Goal: Transaction & Acquisition: Purchase product/service

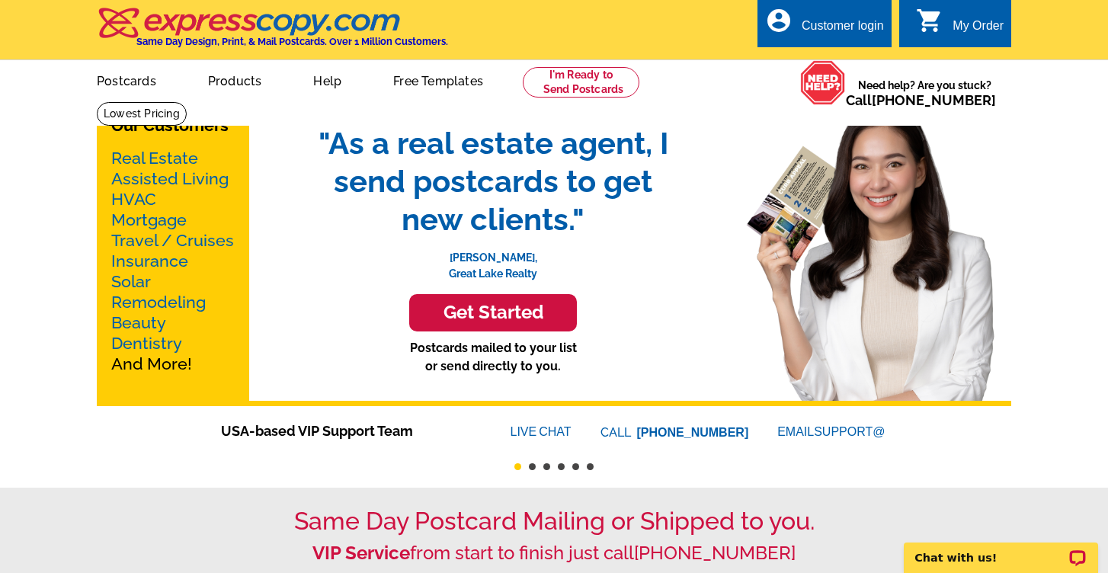
click at [184, 159] on link "Real Estate" at bounding box center [154, 158] width 87 height 19
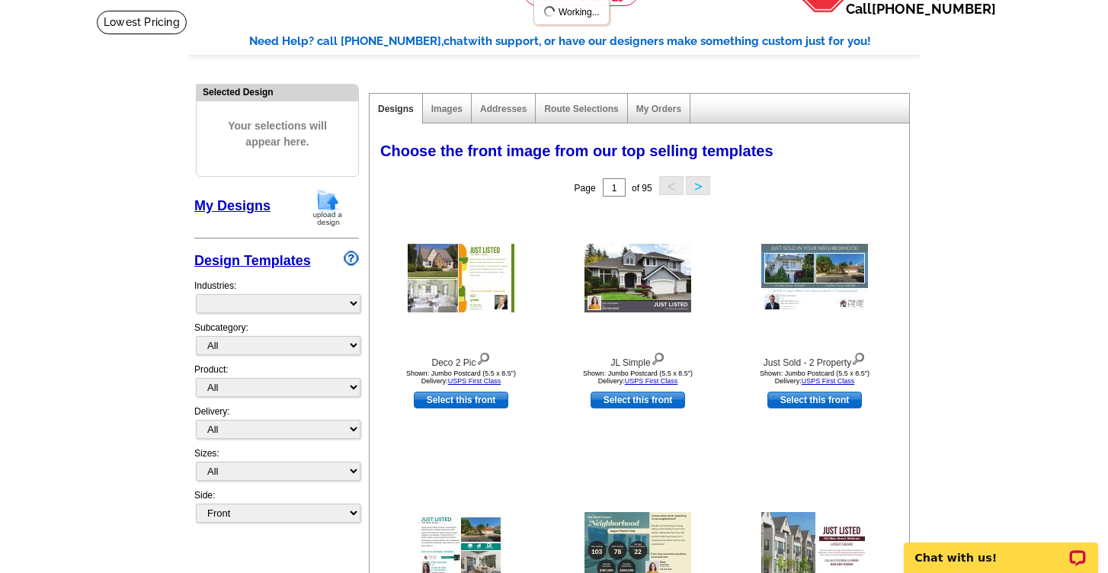
select select "785"
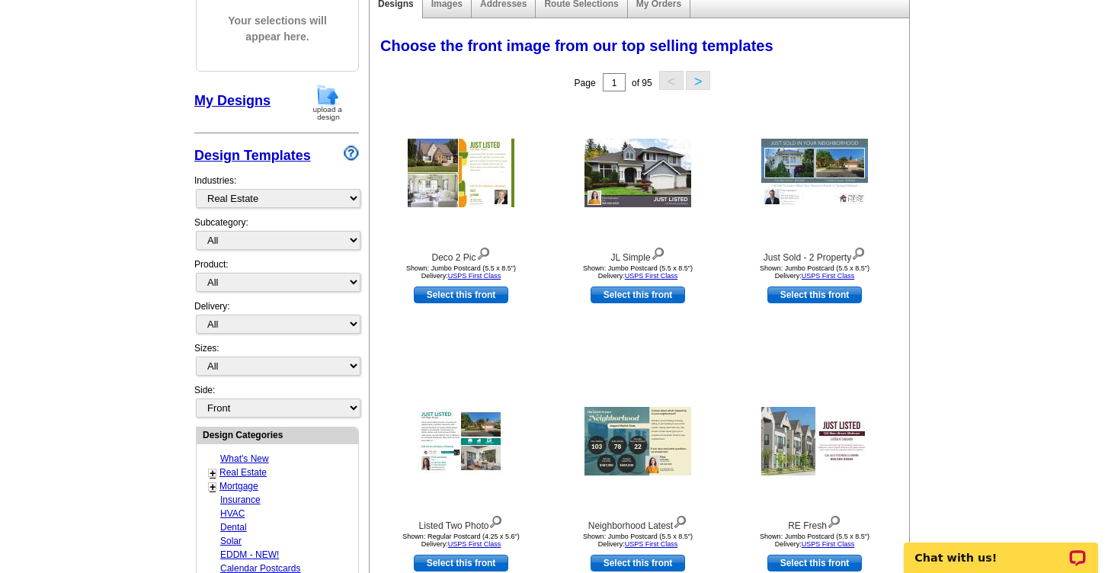
scroll to position [220, 0]
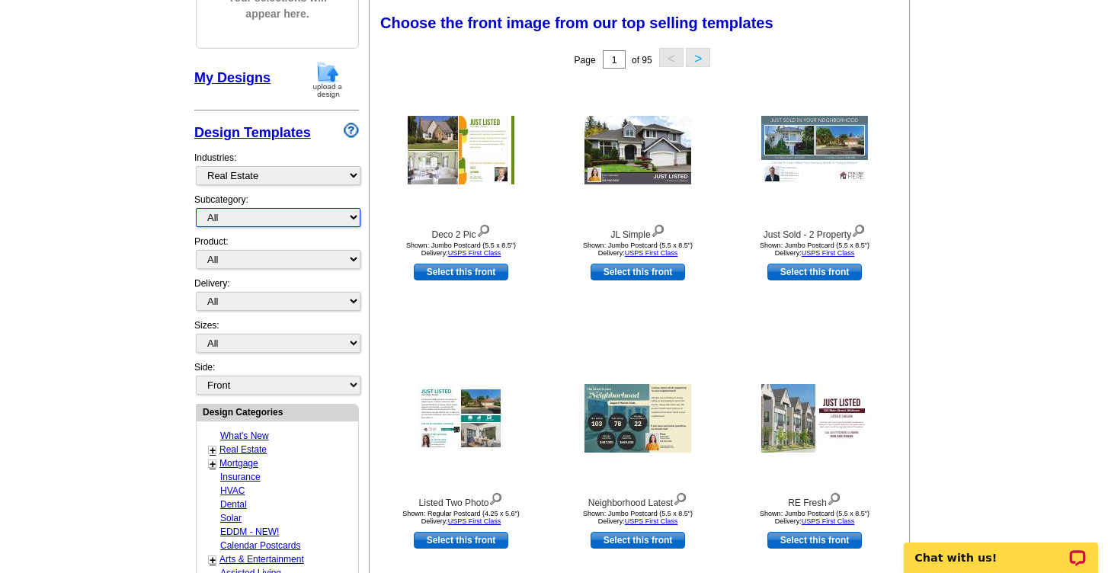
select select "807"
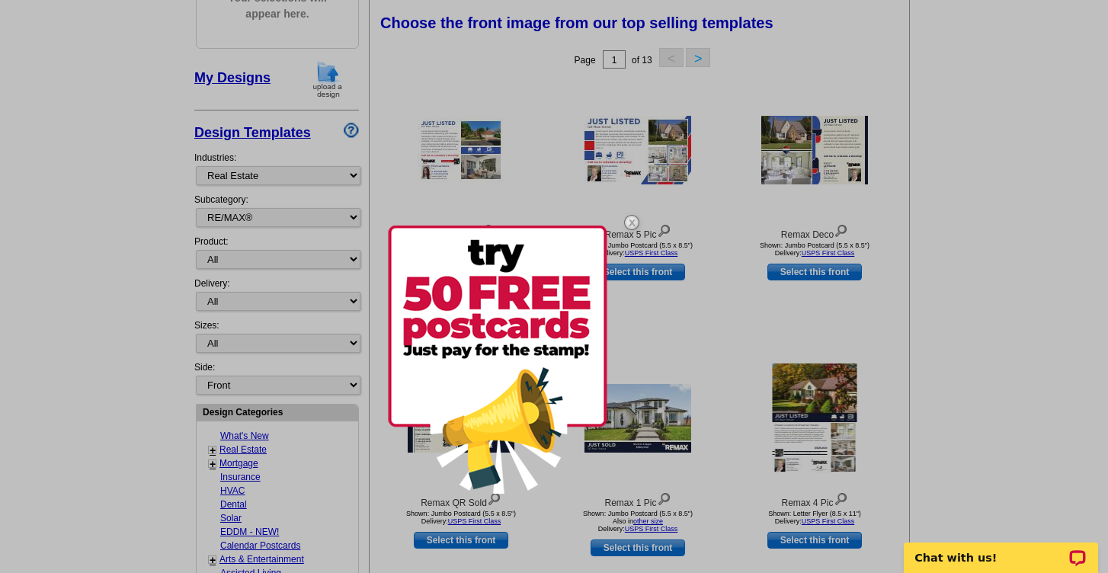
click at [271, 249] on div at bounding box center [554, 286] width 1108 height 573
click at [633, 223] on img at bounding box center [632, 222] width 44 height 44
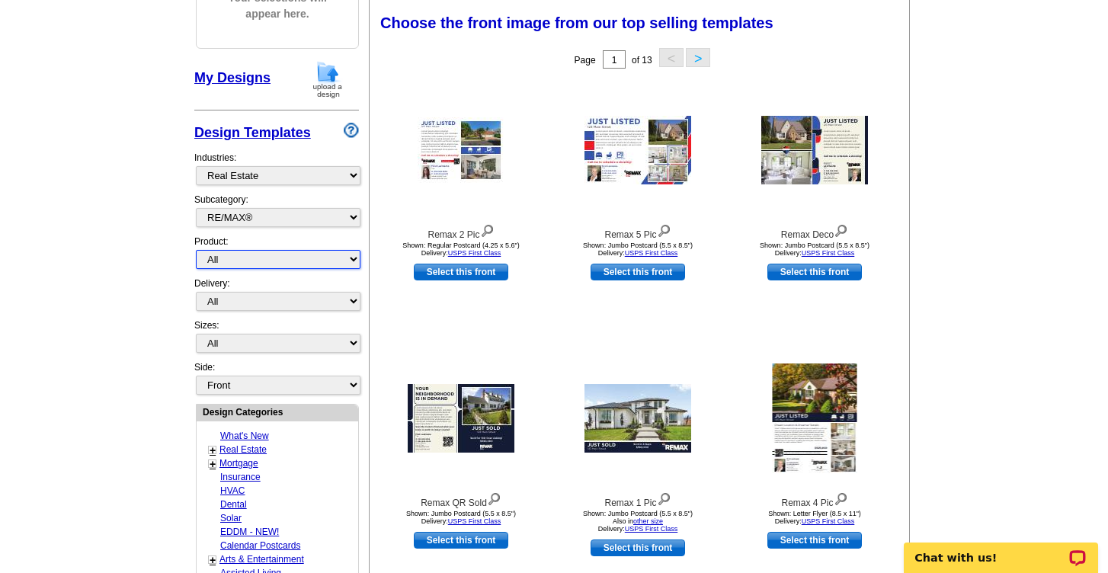
select select "3"
select select "5"
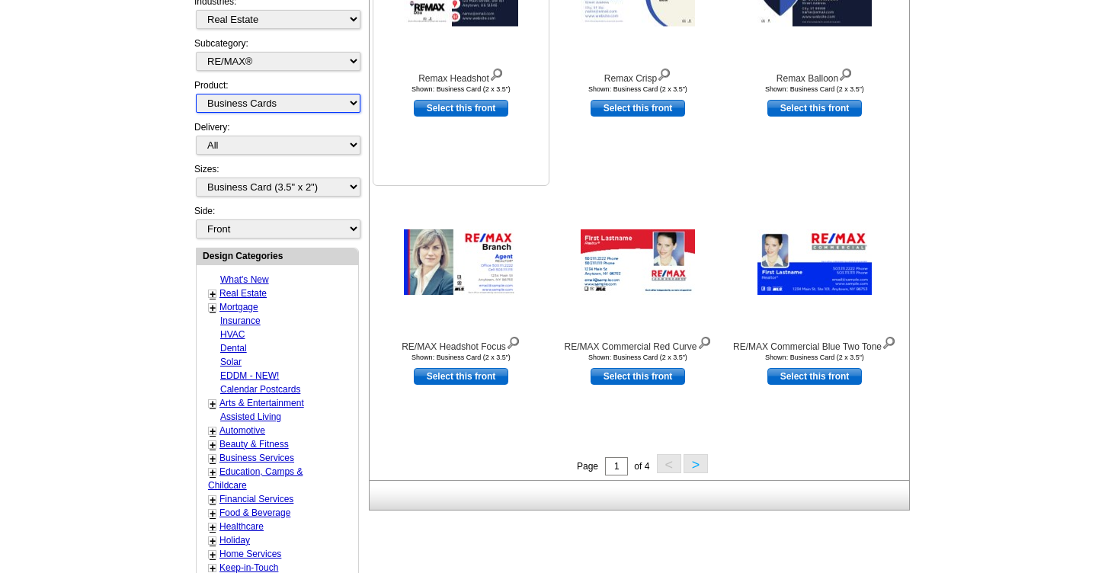
scroll to position [380, 0]
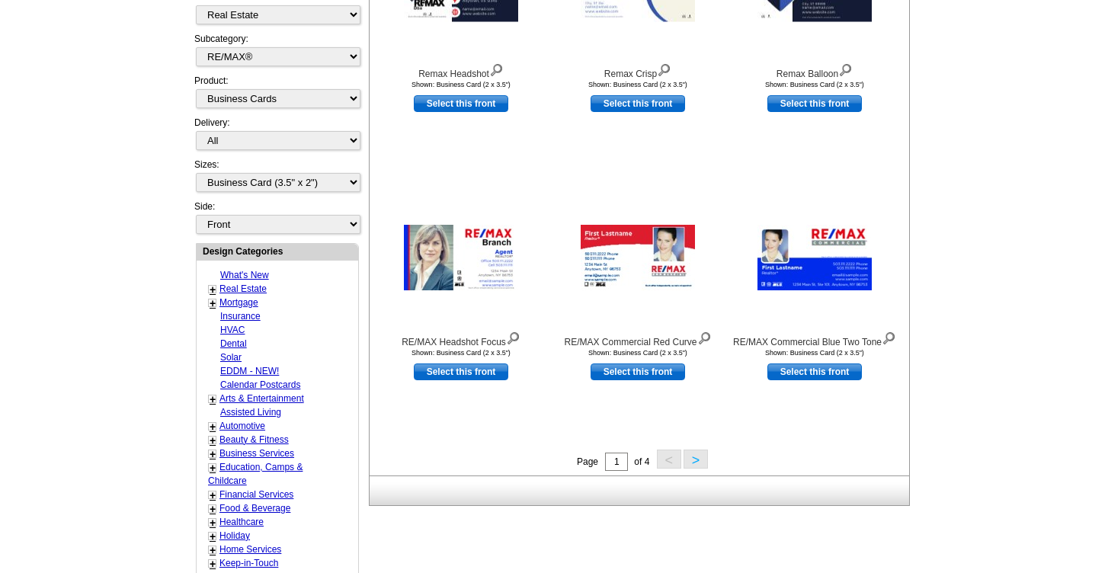
click at [1012, 171] on main "Need Help? call 800-260-5887, chat with support, or have our designers make som…" at bounding box center [554, 288] width 1108 height 1134
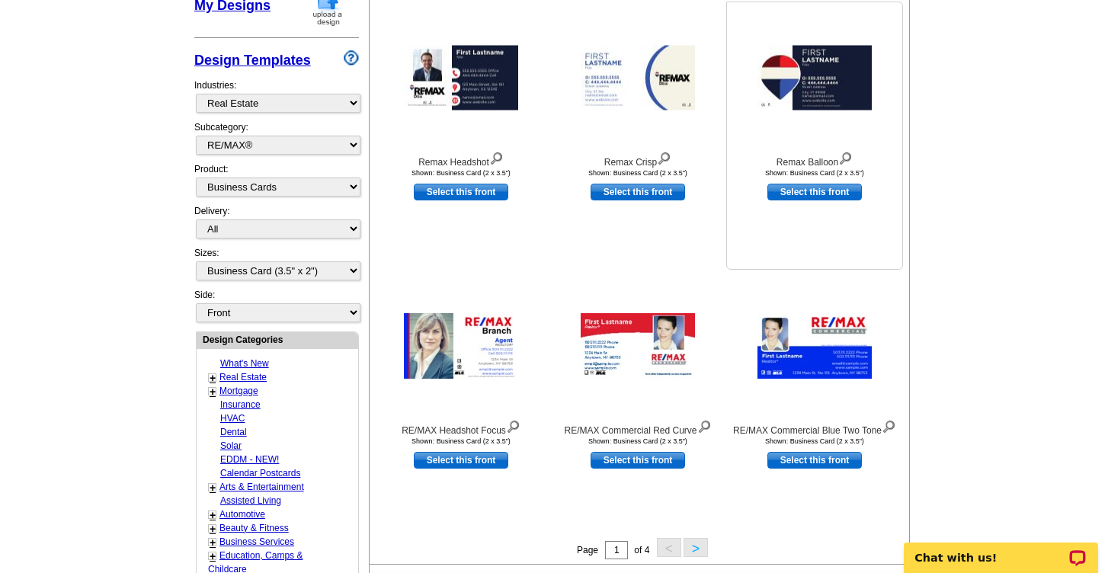
scroll to position [293, 0]
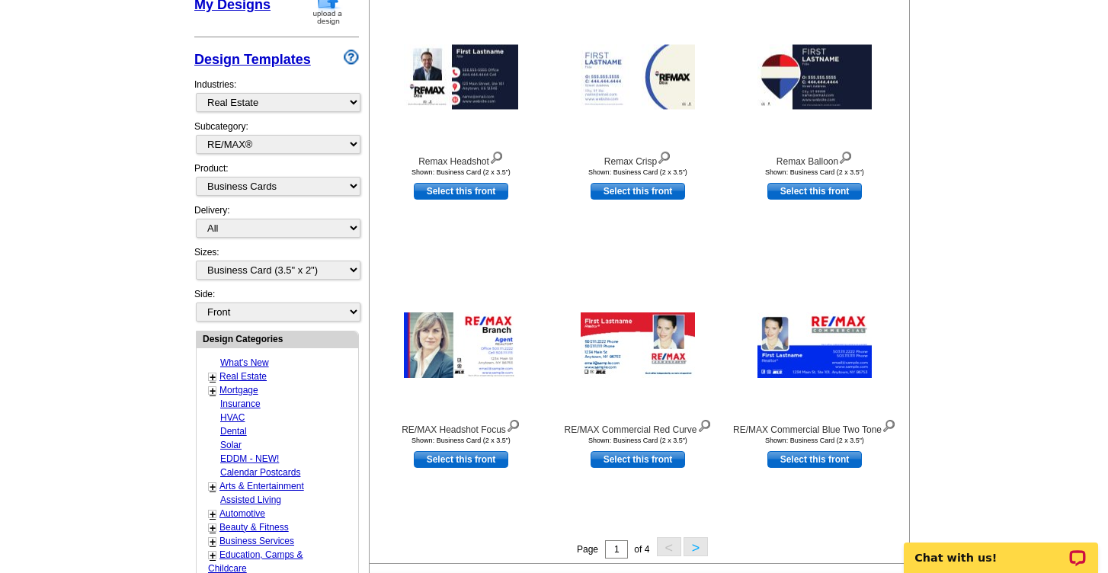
click at [697, 545] on button ">" at bounding box center [696, 546] width 24 height 19
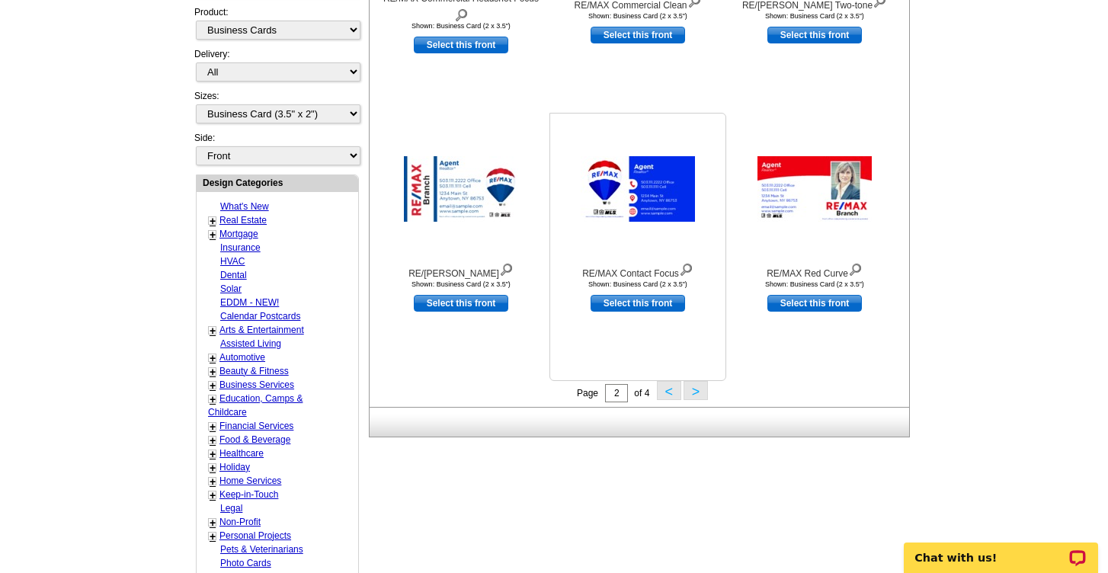
scroll to position [459, 0]
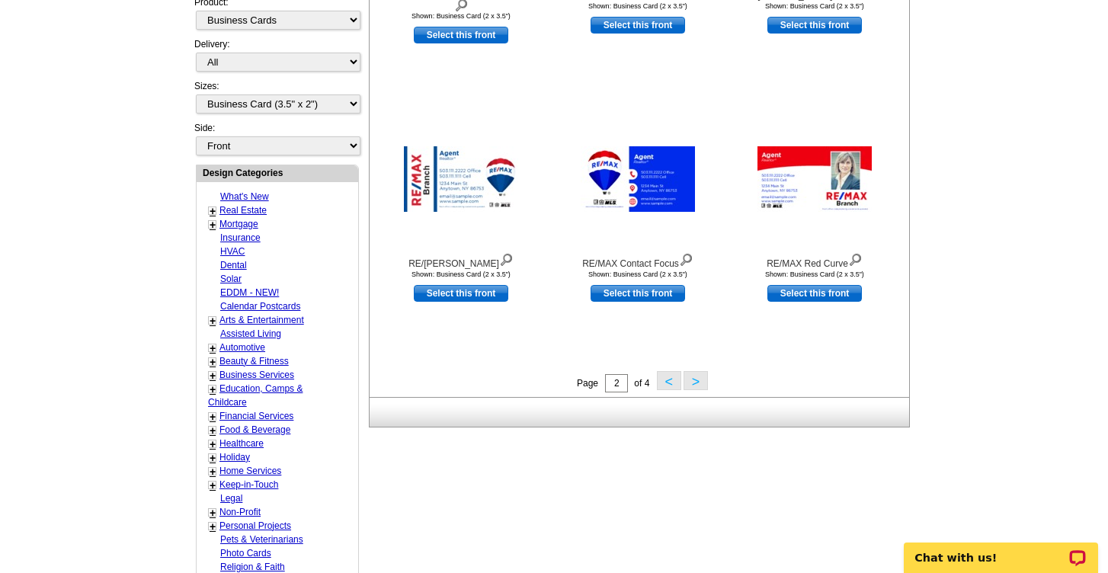
click at [694, 386] on button ">" at bounding box center [696, 380] width 24 height 19
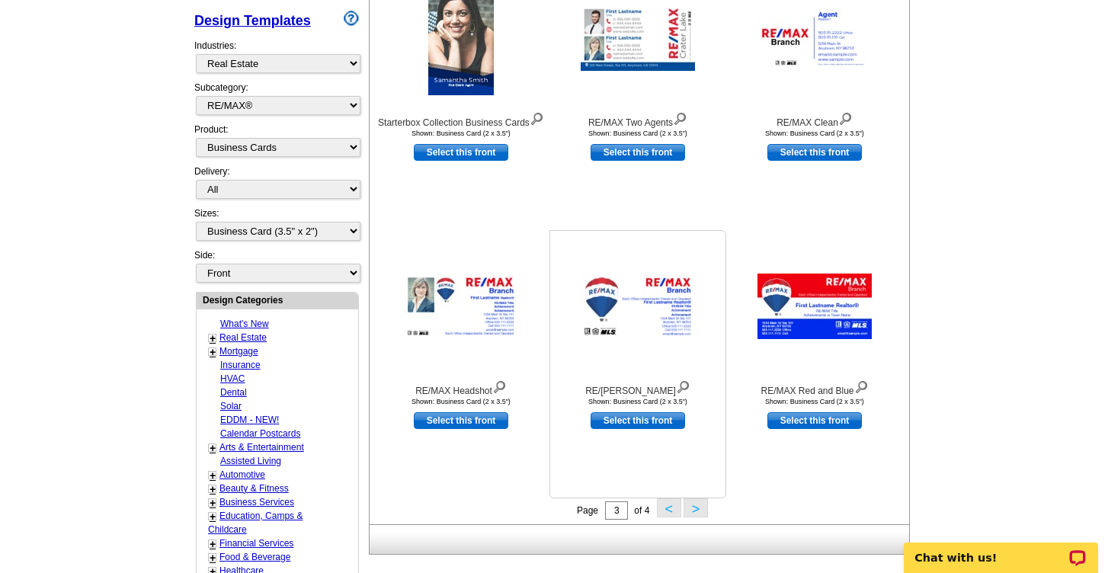
scroll to position [340, 0]
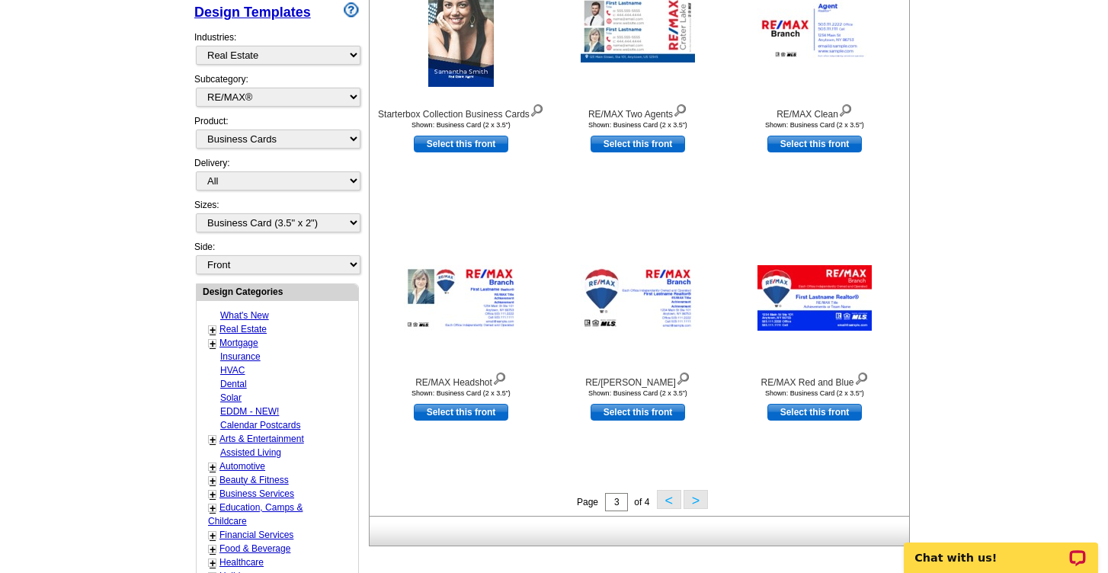
click at [694, 500] on button ">" at bounding box center [696, 499] width 24 height 19
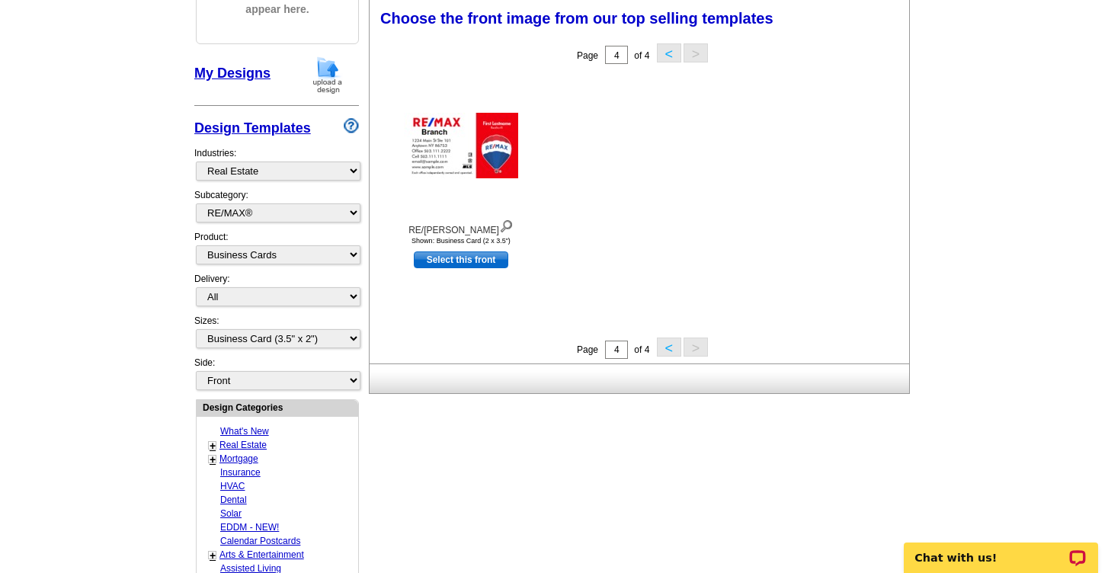
scroll to position [223, 0]
